Goal: Task Accomplishment & Management: Manage account settings

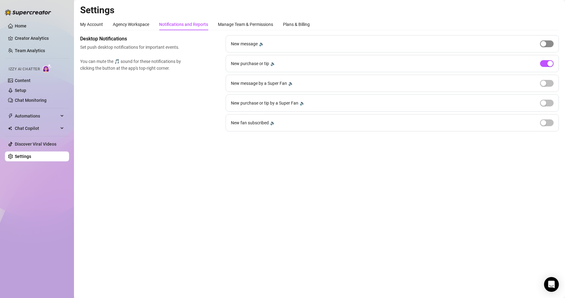
click at [547, 45] on span "button" at bounding box center [547, 43] width 14 height 7
click at [550, 60] on span "button" at bounding box center [547, 63] width 14 height 7
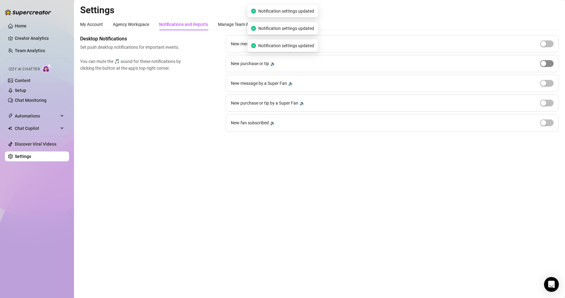
click at [550, 62] on span "button" at bounding box center [547, 63] width 14 height 7
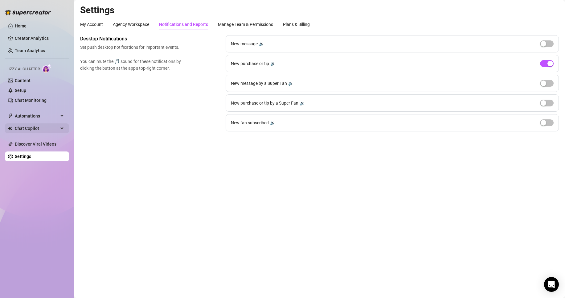
click at [30, 129] on span "Chat Copilot" at bounding box center [37, 128] width 44 height 10
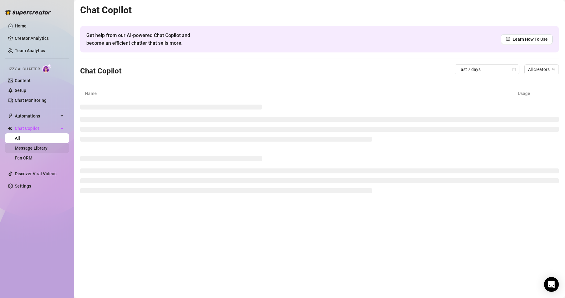
click at [38, 146] on link "Message Library" at bounding box center [31, 148] width 33 height 5
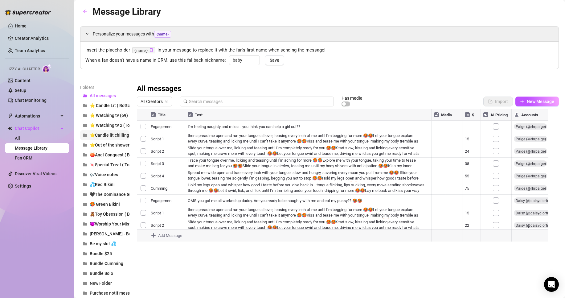
click at [114, 138] on button "⭐Candle lit chilling ( Topping )" at bounding box center [104, 135] width 49 height 10
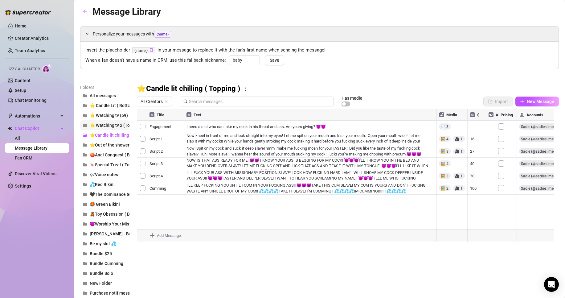
click at [115, 125] on span "⭐ Watching tv 2 (Topping)" at bounding box center [116, 125] width 53 height 5
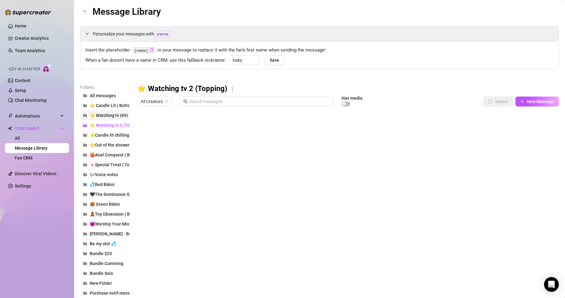
click at [112, 114] on span "⭐ Watching tv (69)" at bounding box center [109, 115] width 38 height 5
click at [26, 89] on link "Setup" at bounding box center [20, 90] width 11 height 5
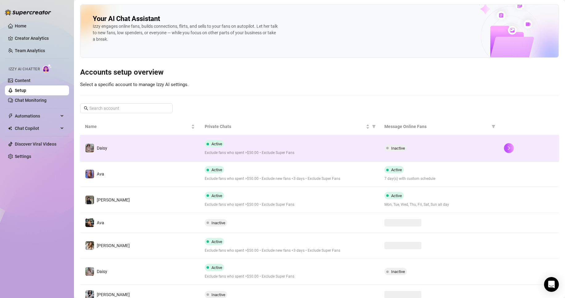
click at [287, 154] on span "Exclude fans who spent >$50.00 • Exclude Super Fans" at bounding box center [290, 153] width 170 height 6
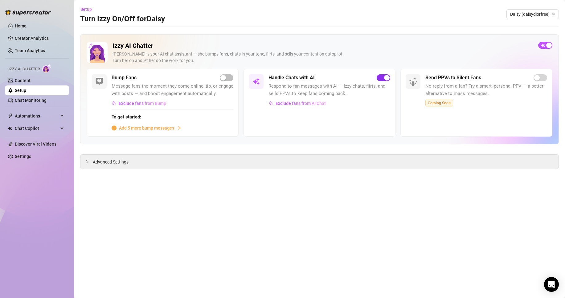
click at [385, 77] on div "button" at bounding box center [387, 78] width 6 height 6
click at [531, 13] on span "Daisy (daisydiorfree)" at bounding box center [532, 14] width 45 height 9
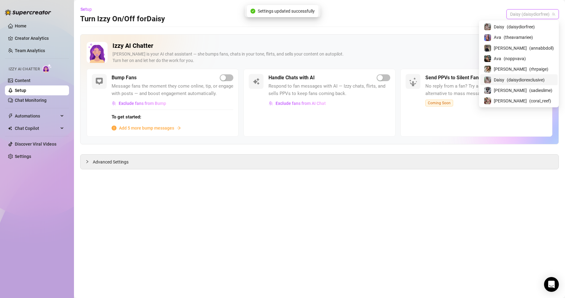
click at [540, 79] on span "( daisydiorexclusive )" at bounding box center [526, 79] width 38 height 7
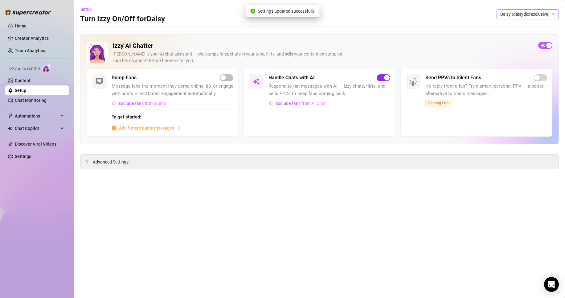
click at [385, 77] on div "button" at bounding box center [387, 78] width 6 height 6
click at [528, 10] on span "Daisy (daisydiorexclusive)" at bounding box center [527, 14] width 55 height 9
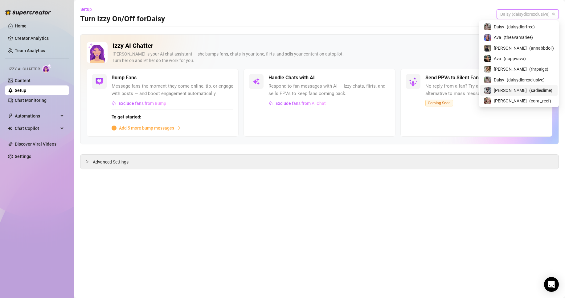
click at [529, 89] on span "( sadieslime )" at bounding box center [540, 90] width 23 height 7
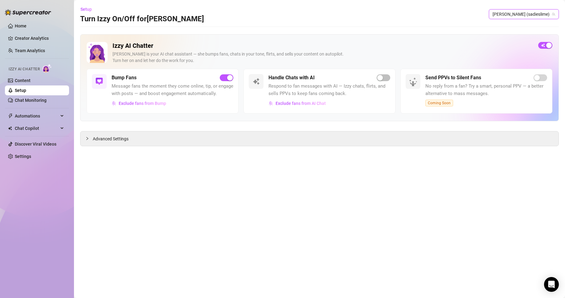
click at [537, 11] on span "[PERSON_NAME] (sadieslime)" at bounding box center [524, 14] width 63 height 9
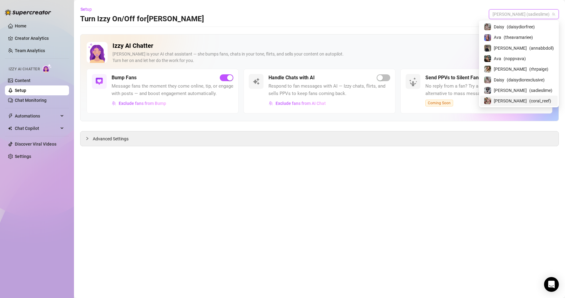
click at [537, 97] on div "[PERSON_NAME] ( coral_reef )" at bounding box center [519, 100] width 70 height 7
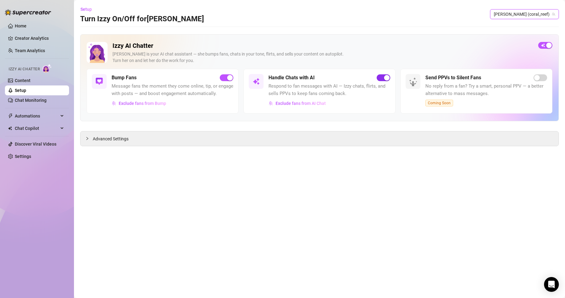
click at [383, 79] on span "button" at bounding box center [384, 77] width 14 height 7
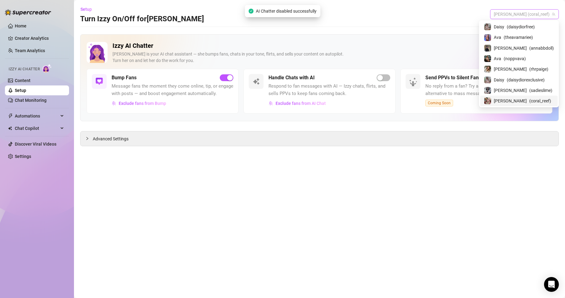
click at [526, 12] on span "[PERSON_NAME] (coral_reef)" at bounding box center [524, 14] width 61 height 9
click at [529, 69] on span "( rhrpaige )" at bounding box center [538, 69] width 19 height 7
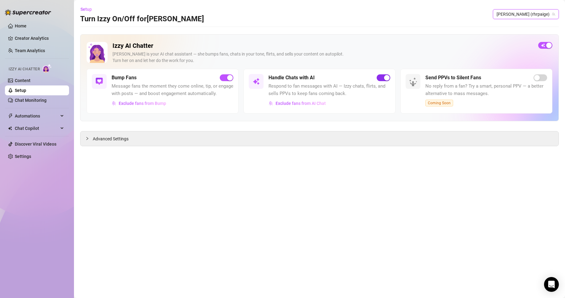
click at [389, 80] on div "button" at bounding box center [387, 78] width 6 height 6
click at [547, 12] on span "[PERSON_NAME] (rhrpaige)" at bounding box center [526, 14] width 59 height 9
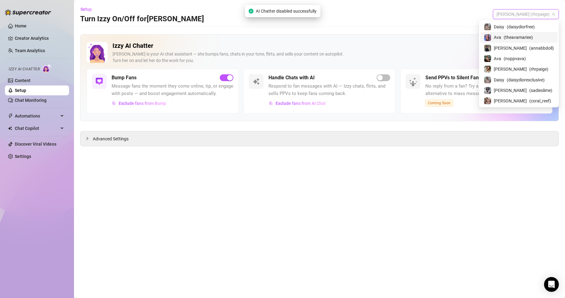
click at [533, 35] on span "( theavamariee )" at bounding box center [518, 37] width 29 height 7
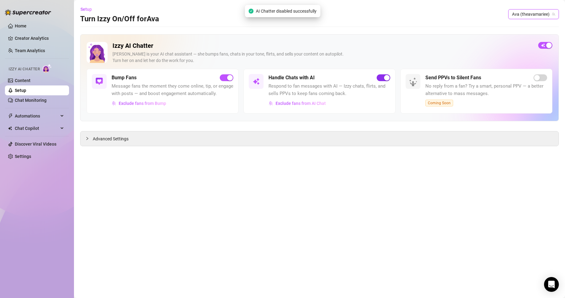
click at [385, 78] on div "button" at bounding box center [387, 78] width 6 height 6
click at [26, 93] on link "Setup" at bounding box center [20, 90] width 11 height 5
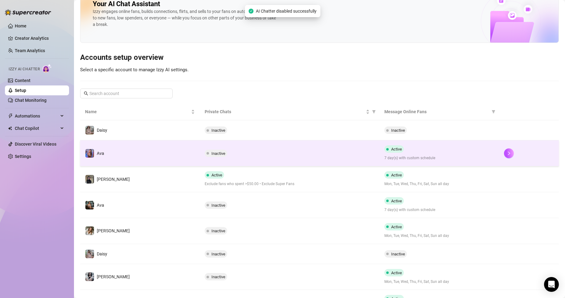
scroll to position [51, 0]
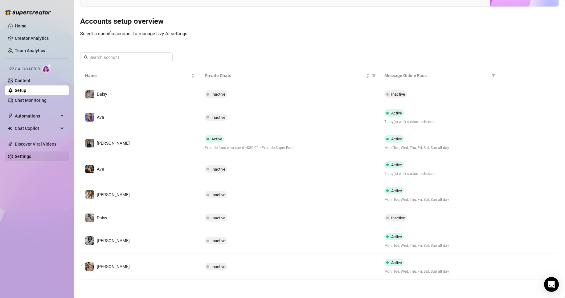
click at [31, 154] on link "Settings" at bounding box center [23, 156] width 16 height 5
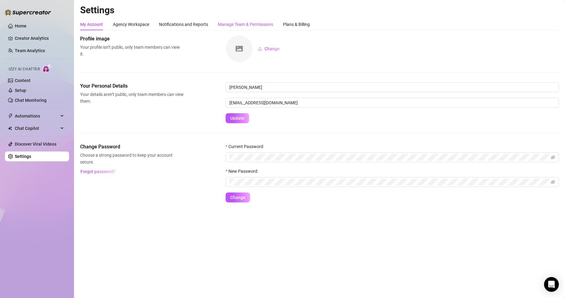
click at [250, 22] on div "Manage Team & Permissions" at bounding box center [245, 24] width 55 height 7
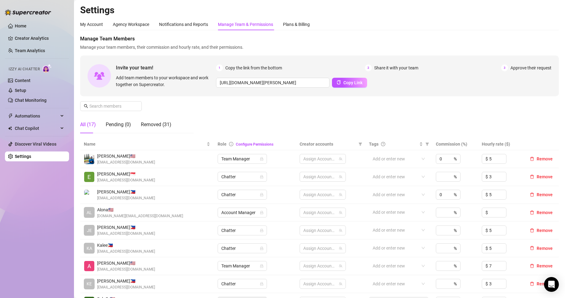
scroll to position [79, 0]
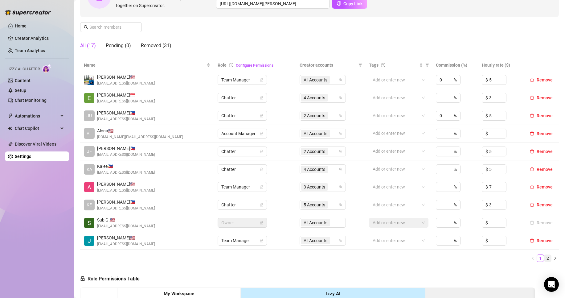
click at [545, 259] on link "2" at bounding box center [548, 258] width 7 height 7
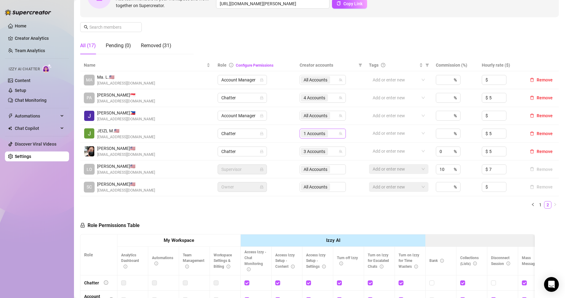
click at [327, 134] on div "1 Accounts" at bounding box center [315, 133] width 28 height 9
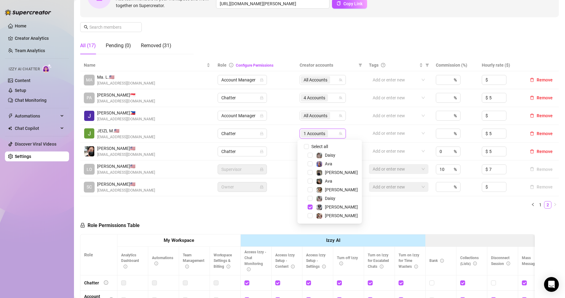
click at [332, 211] on div "[PERSON_NAME]" at bounding box center [329, 206] width 61 height 7
click at [333, 208] on span "[PERSON_NAME]" at bounding box center [341, 206] width 33 height 5
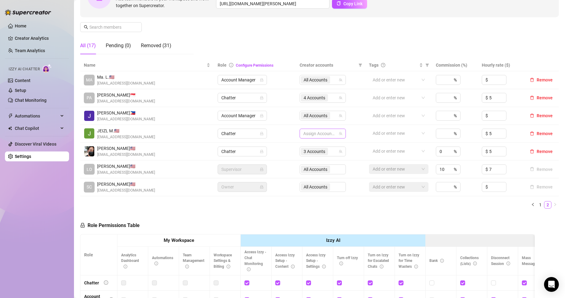
click at [330, 130] on div at bounding box center [319, 133] width 37 height 9
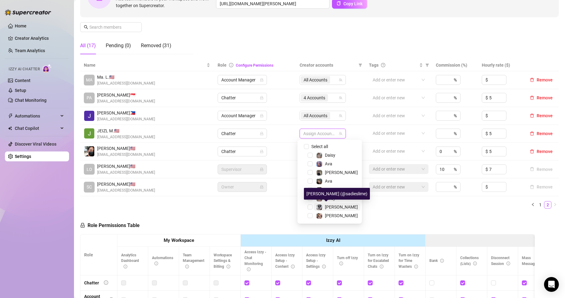
click at [332, 205] on span "[PERSON_NAME]" at bounding box center [341, 206] width 33 height 5
